Goal: Information Seeking & Learning: Check status

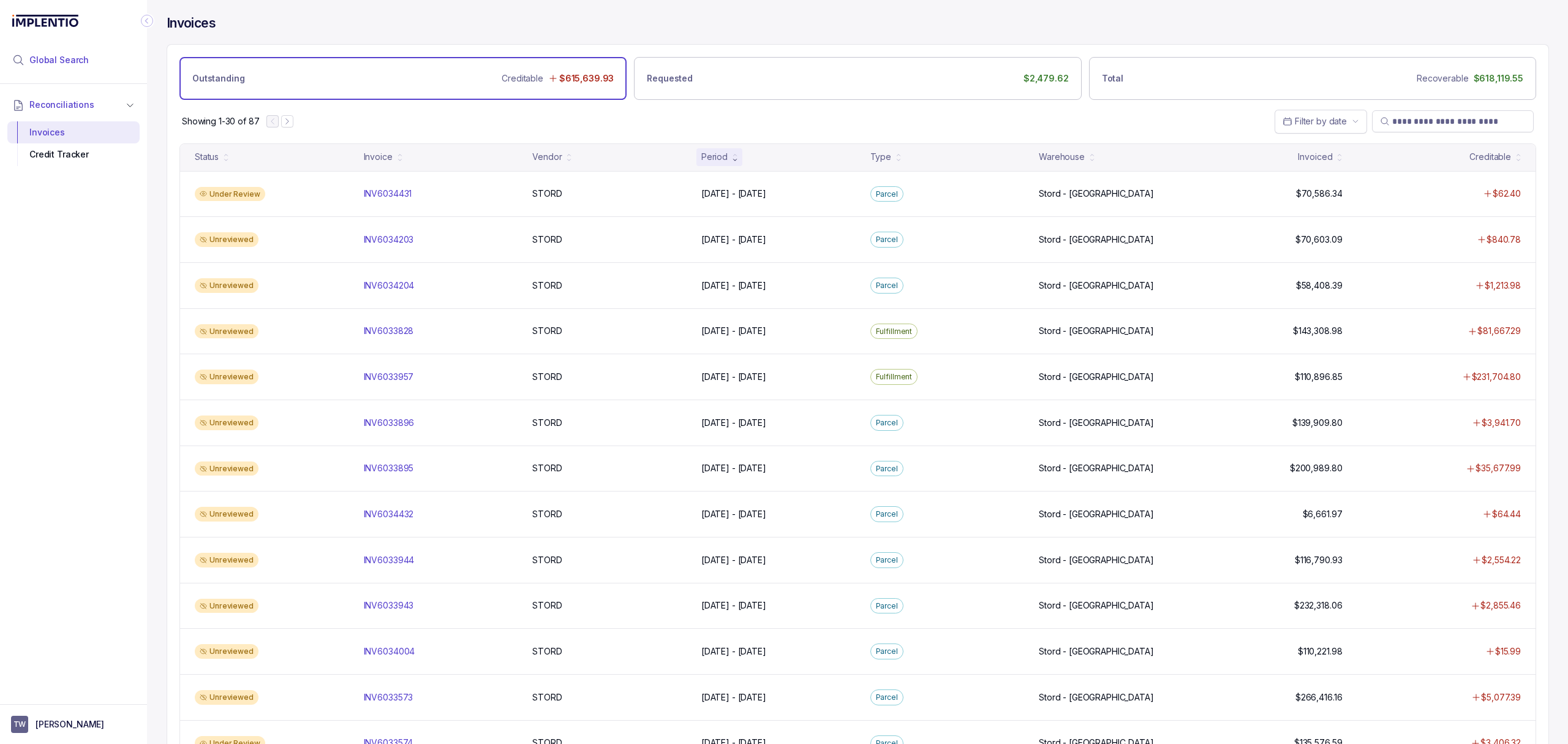
drag, startPoint x: 54, startPoint y: 50, endPoint x: 96, endPoint y: 57, distance: 42.6
click at [54, 50] on li "Global Search" at bounding box center [73, 60] width 133 height 27
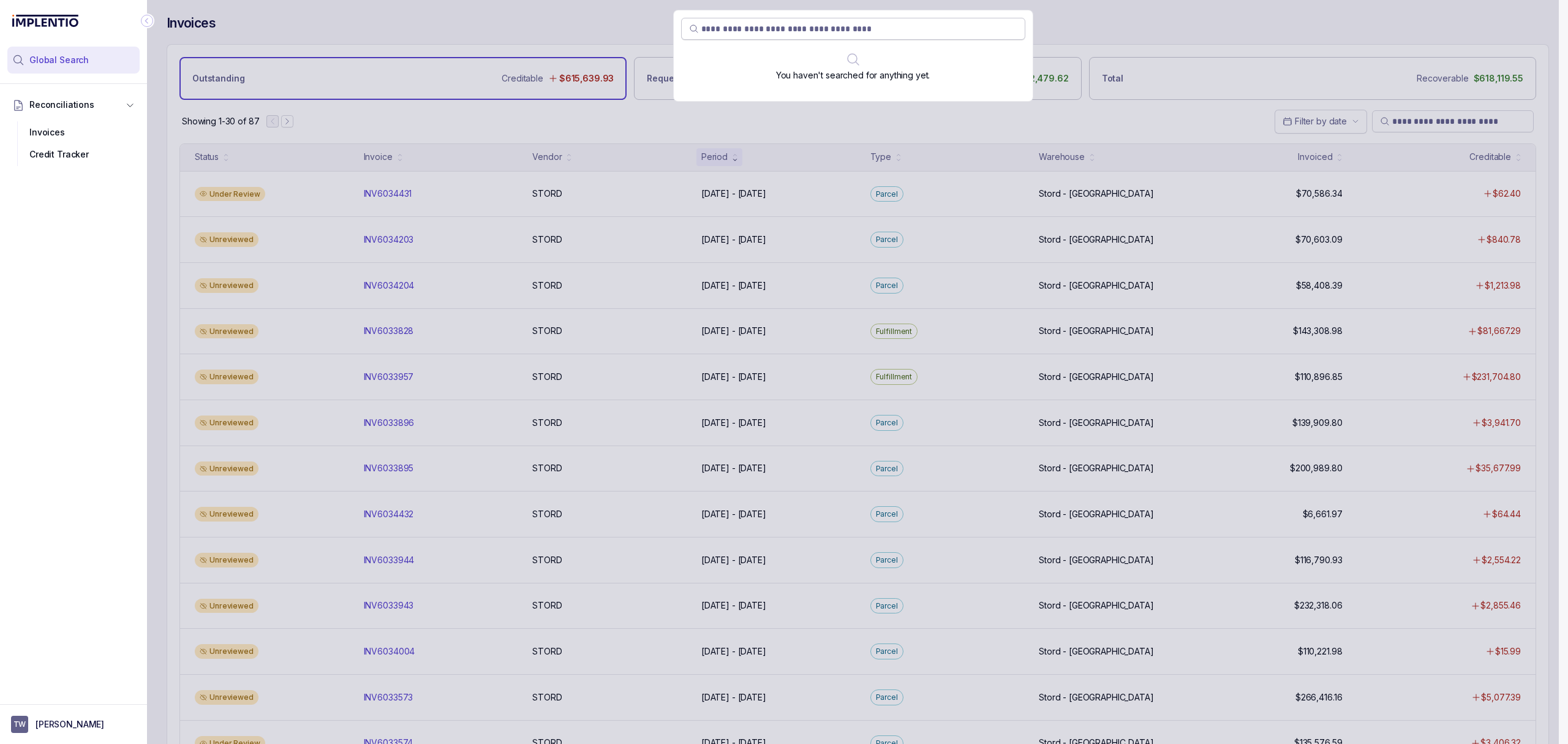
click at [714, 24] on input "search" at bounding box center [859, 29] width 316 height 12
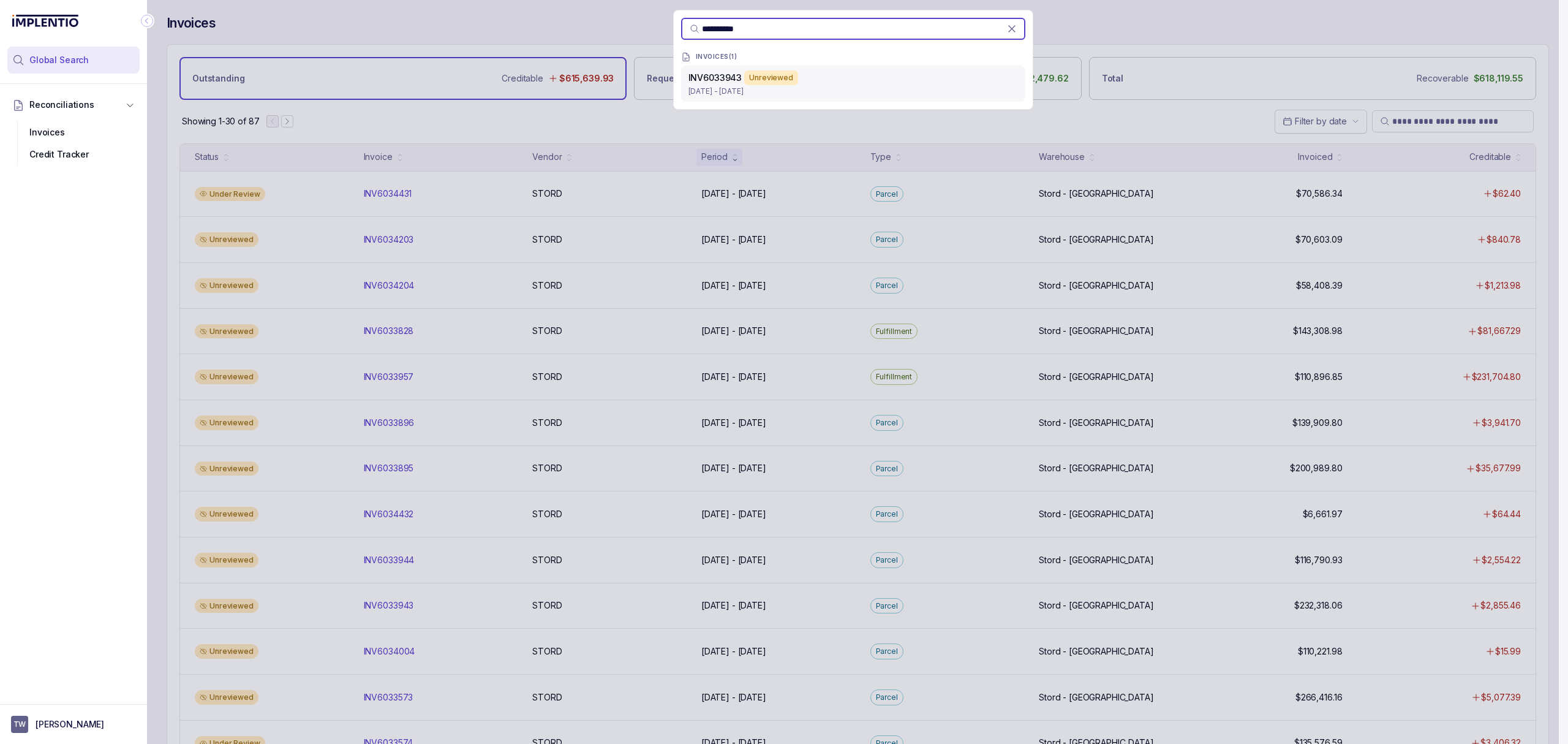
type input "**********"
click at [859, 89] on p "[DATE] - [DATE]" at bounding box center [854, 91] width 329 height 12
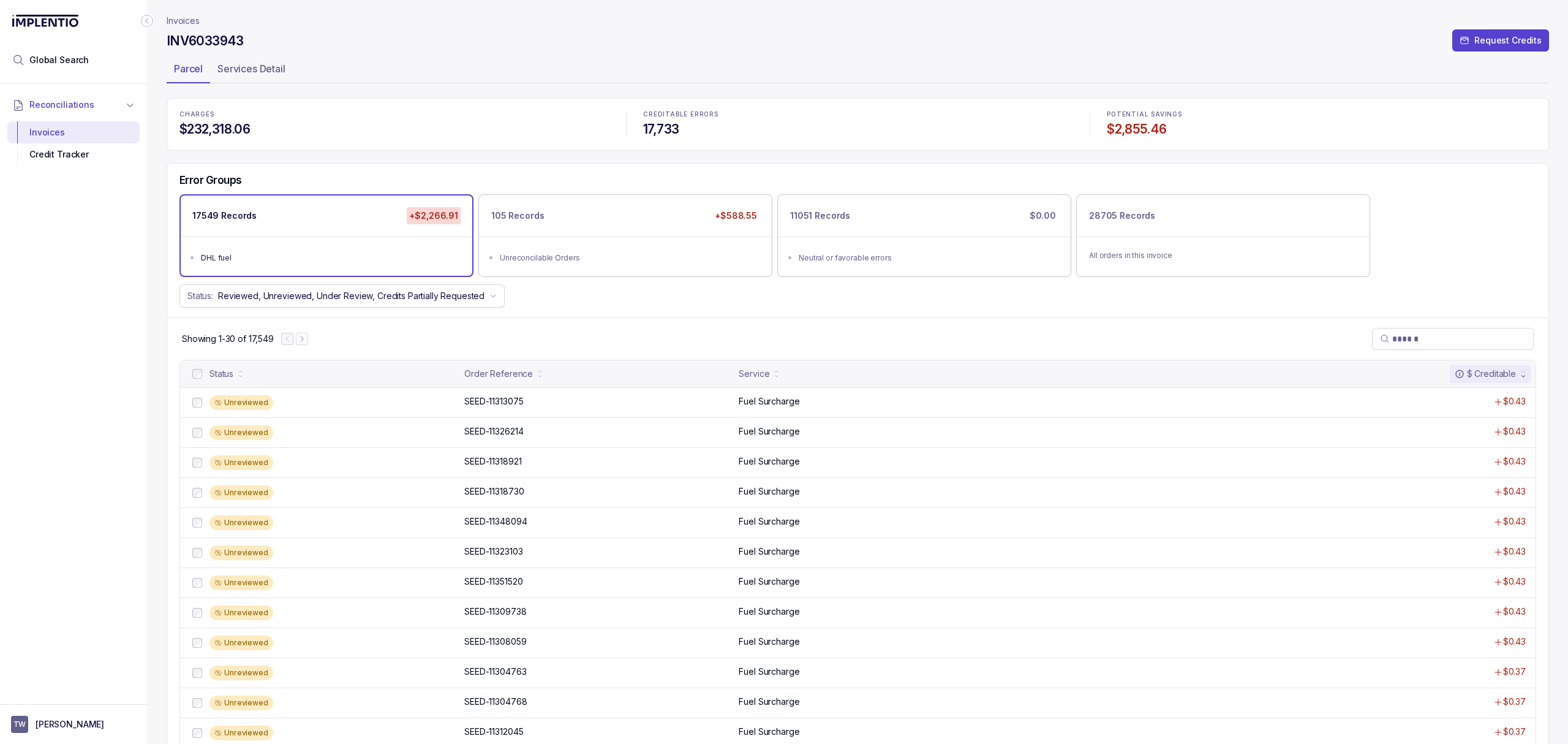
click at [1477, 374] on div "$ Creditable" at bounding box center [1485, 373] width 61 height 12
click at [469, 398] on p "SEED-11313075" at bounding box center [493, 401] width 65 height 14
click at [503, 405] on p "SEED-11313075" at bounding box center [493, 401] width 65 height 14
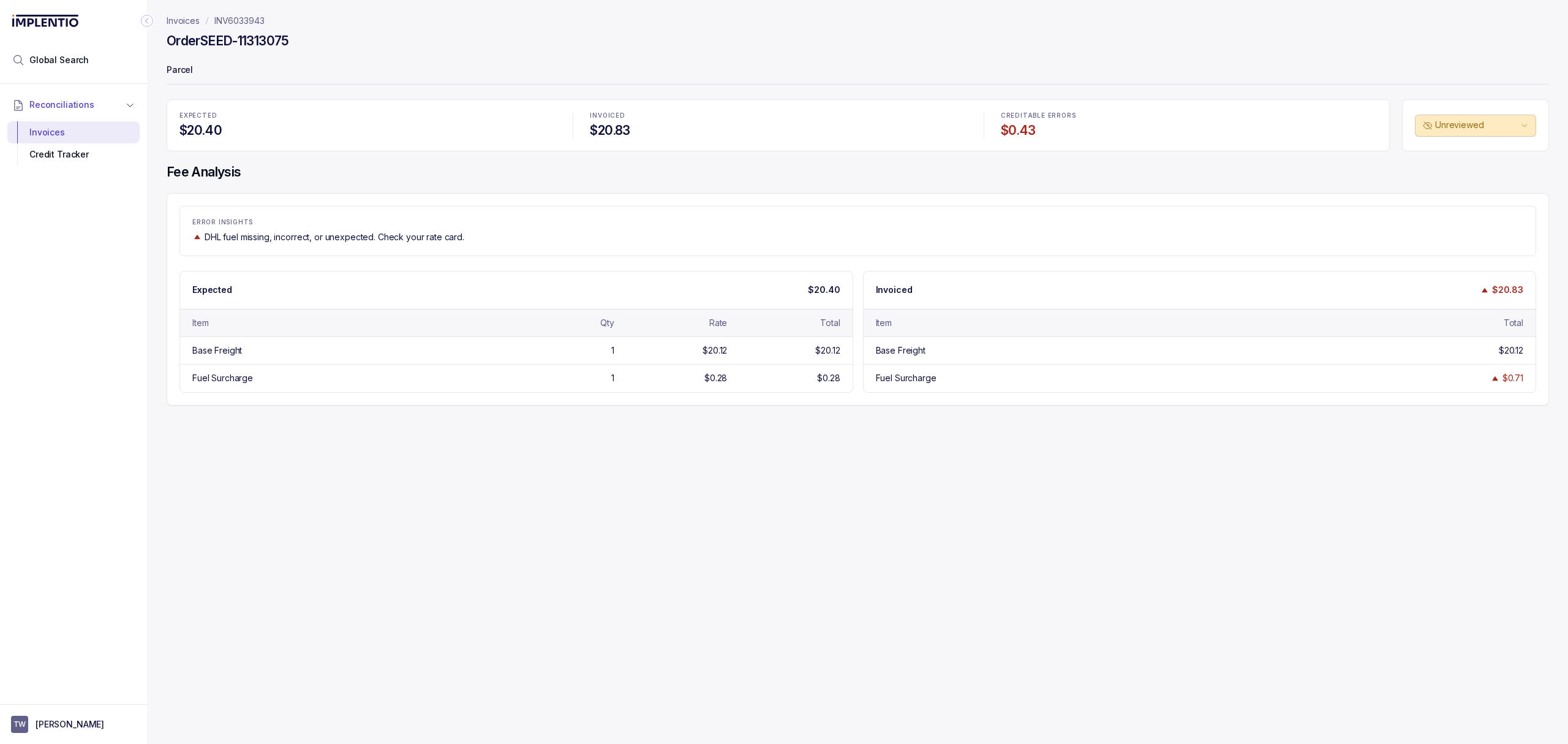
click at [228, 37] on h4 "Order SEED-11313075" at bounding box center [228, 41] width 123 height 17
click at [233, 37] on h4 "Order SEED-11313075" at bounding box center [228, 41] width 123 height 17
drag, startPoint x: 205, startPoint y: 41, endPoint x: 310, endPoint y: 41, distance: 105.0
click at [310, 41] on div "Order SEED-11313075" at bounding box center [858, 43] width 1383 height 22
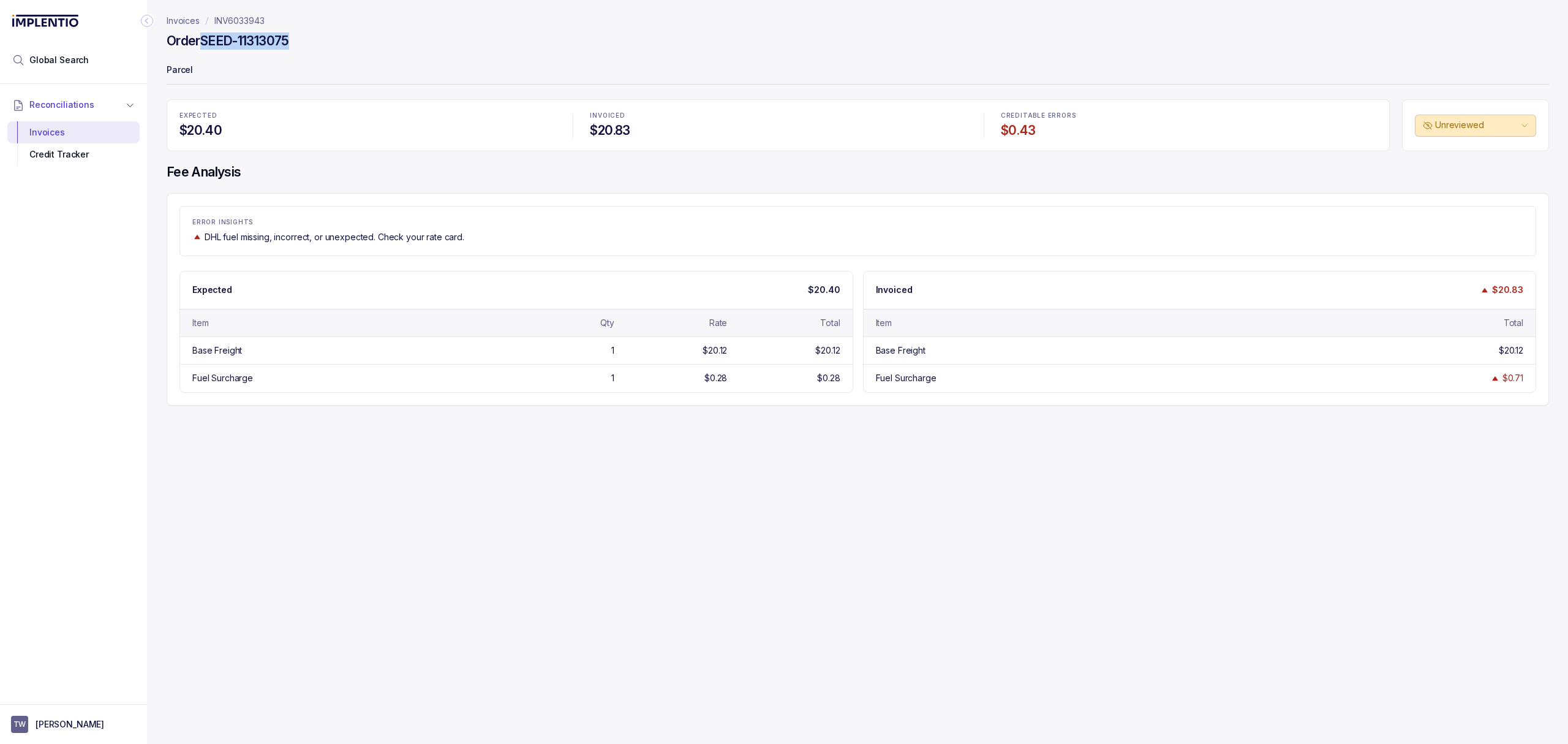
copy h4 "SEED-11313075"
drag, startPoint x: 289, startPoint y: 21, endPoint x: 213, endPoint y: 21, distance: 76.0
click at [213, 21] on nav "Invoices INV6033943" at bounding box center [858, 21] width 1383 height 12
copy p "INV6033943"
click at [685, 250] on div "ERROR INSIGHTS DHL fuel missing, incorrect, or unexpected. Check your rate card." at bounding box center [858, 231] width 1357 height 50
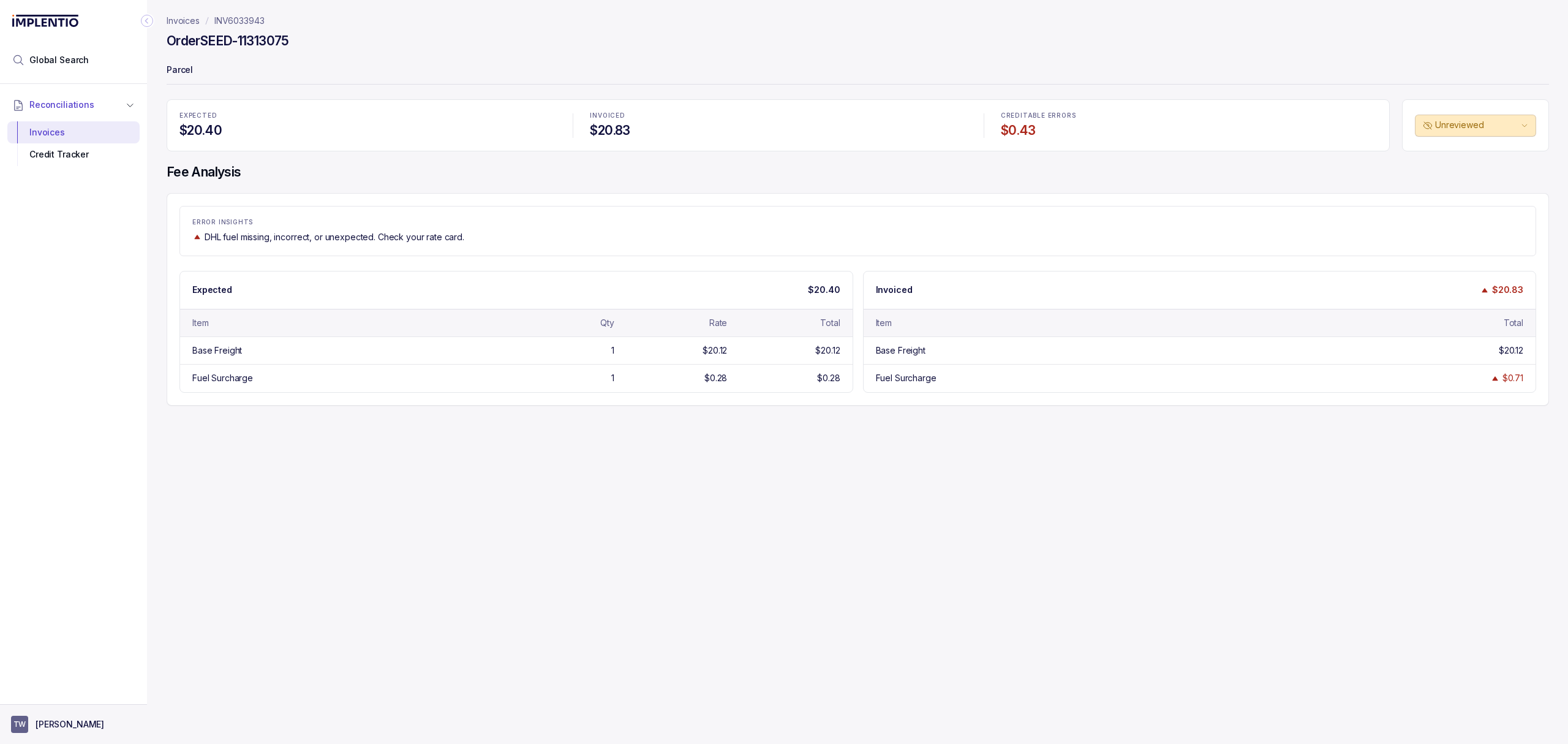
click at [41, 715] on aside "TW [PERSON_NAME]" at bounding box center [73, 724] width 147 height 40
click at [39, 714] on aside "TW [PERSON_NAME]" at bounding box center [73, 724] width 147 height 40
click at [39, 731] on button "TW [PERSON_NAME]" at bounding box center [73, 724] width 125 height 17
click at [52, 698] on p "Logout" at bounding box center [81, 697] width 102 height 12
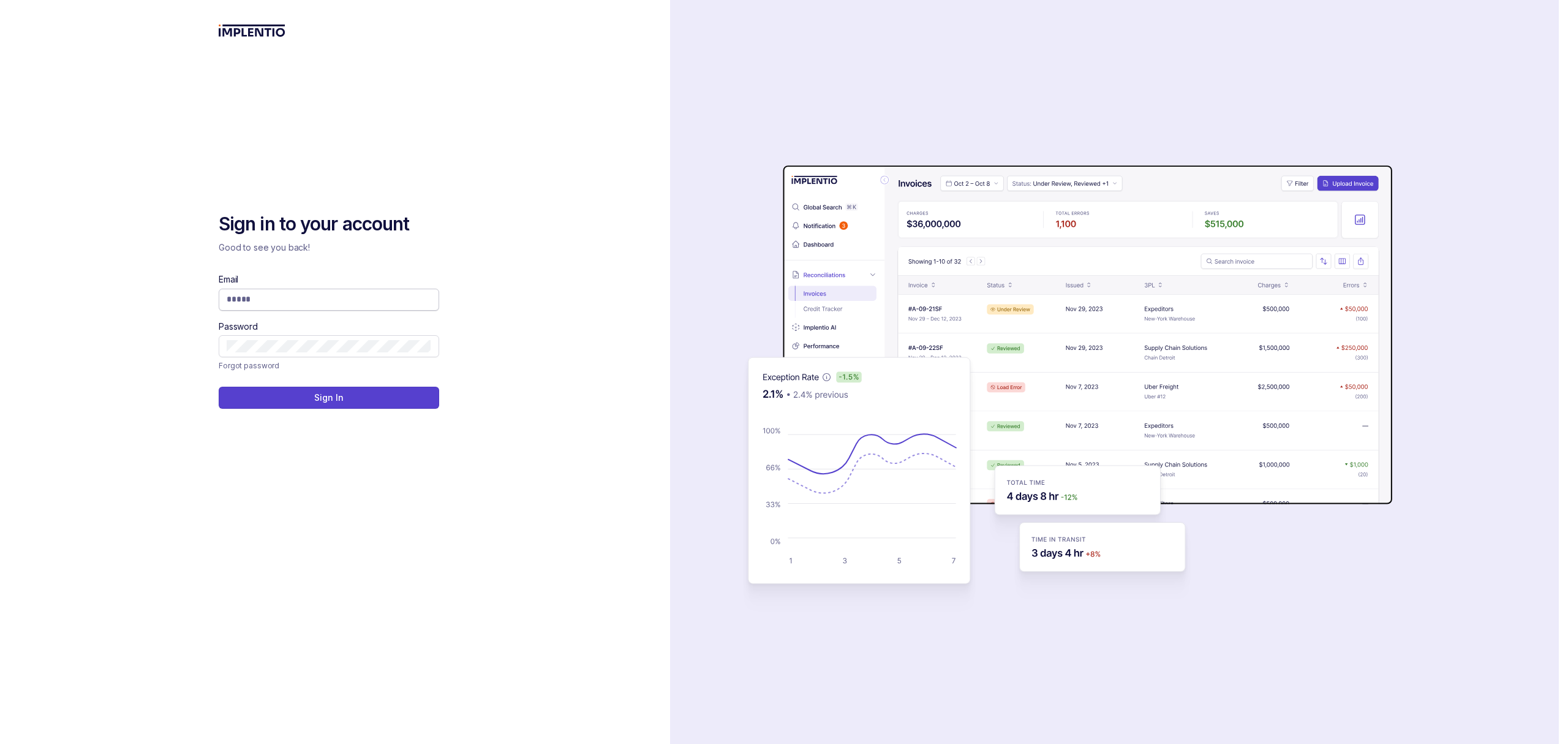
click at [243, 300] on input "Email" at bounding box center [329, 299] width 205 height 12
type input "**********"
